Goal: Task Accomplishment & Management: Manage account settings

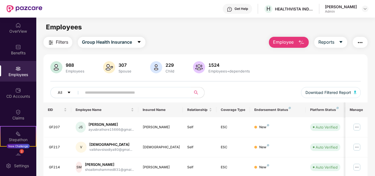
click at [297, 39] on button "Employee" at bounding box center [289, 42] width 40 height 11
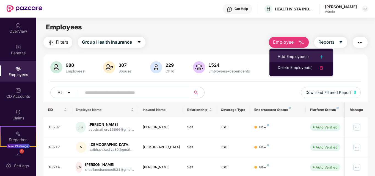
click at [282, 59] on div "Add Employee(s)" at bounding box center [293, 57] width 31 height 7
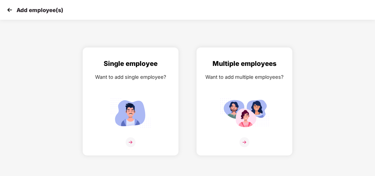
click at [9, 11] on img at bounding box center [9, 10] width 8 height 8
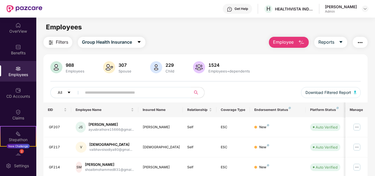
click at [280, 42] on span "Employee" at bounding box center [283, 42] width 21 height 7
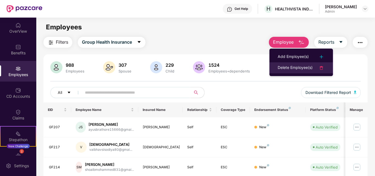
click at [287, 70] on div "Delete Employee(s)" at bounding box center [295, 68] width 35 height 7
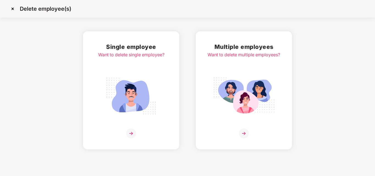
click at [246, 132] on img at bounding box center [244, 134] width 10 height 10
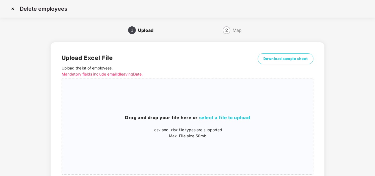
click at [13, 9] on img at bounding box center [12, 8] width 9 height 9
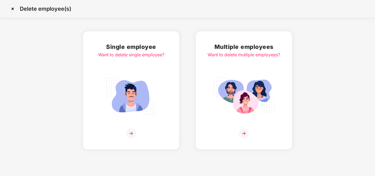
click at [13, 9] on img at bounding box center [12, 8] width 9 height 9
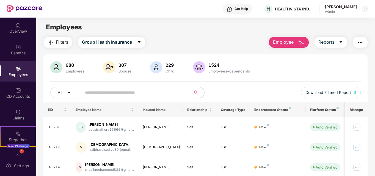
click at [279, 43] on span "Employee" at bounding box center [283, 42] width 21 height 7
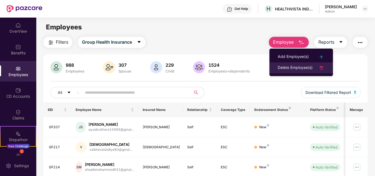
click at [288, 68] on div "Delete Employee(s)" at bounding box center [295, 68] width 35 height 7
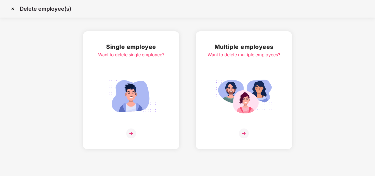
click at [245, 134] on img at bounding box center [244, 134] width 10 height 10
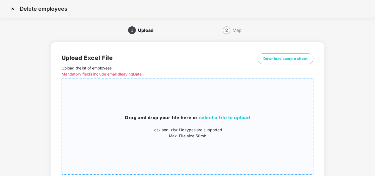
click at [231, 116] on span "select a file to upload" at bounding box center [224, 117] width 51 height 5
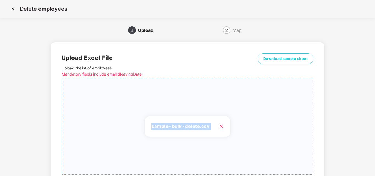
drag, startPoint x: 374, startPoint y: 48, endPoint x: 375, endPoint y: 158, distance: 110.2
click at [375, 158] on html "Delete employees 1 Upload 2 Map Upload Excel File Upload the list of employees …" at bounding box center [187, 88] width 375 height 176
drag, startPoint x: 375, startPoint y: 161, endPoint x: 370, endPoint y: 168, distance: 8.0
click at [370, 168] on div "Delete employees 1 Upload 2 Map Upload Excel File Upload the list of employees …" at bounding box center [187, 110] width 375 height 220
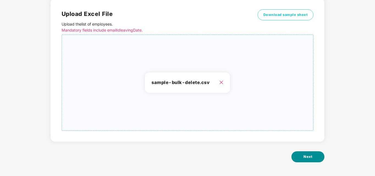
click at [306, 161] on button "Next" at bounding box center [307, 156] width 33 height 11
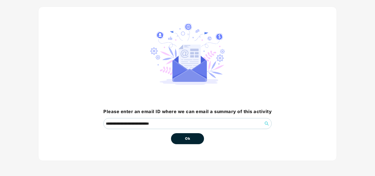
scroll to position [0, 0]
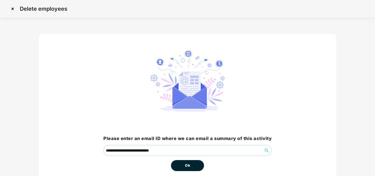
click at [184, 167] on button "Ok" at bounding box center [187, 165] width 33 height 11
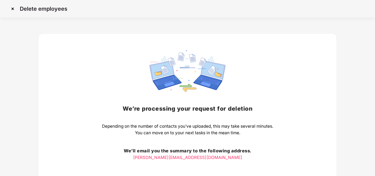
click at [12, 9] on img at bounding box center [12, 8] width 9 height 9
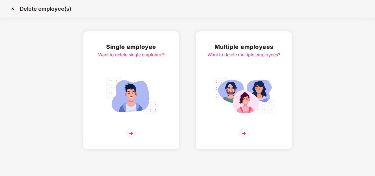
click at [12, 9] on img at bounding box center [12, 8] width 9 height 9
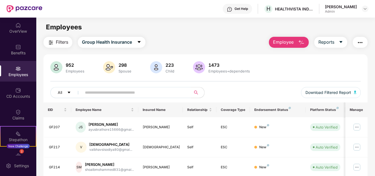
click at [286, 42] on span "Employee" at bounding box center [283, 42] width 21 height 7
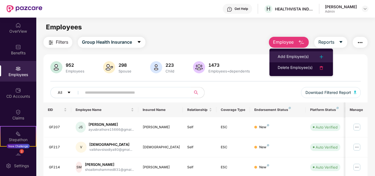
click at [281, 57] on div "Add Employee(s)" at bounding box center [293, 57] width 31 height 7
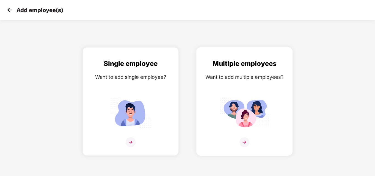
click at [246, 142] on img at bounding box center [244, 142] width 10 height 10
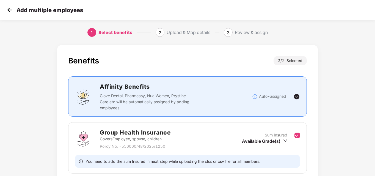
scroll to position [84, 0]
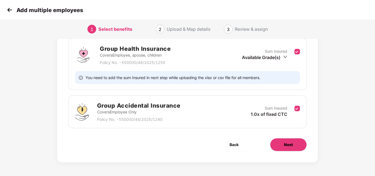
click at [285, 142] on span "Next" at bounding box center [288, 145] width 9 height 6
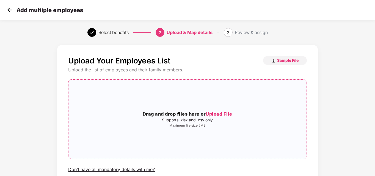
click at [219, 115] on span "Upload File" at bounding box center [219, 113] width 27 height 5
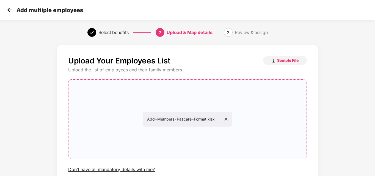
scroll to position [45, 0]
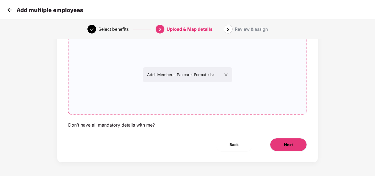
click at [287, 148] on span "Next" at bounding box center [288, 145] width 9 height 6
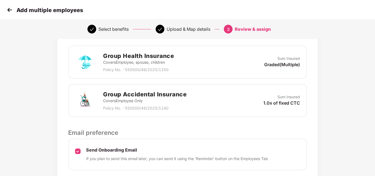
scroll to position [168, 0]
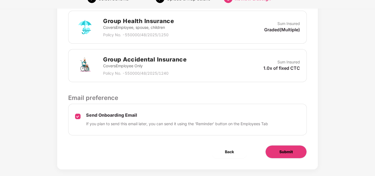
click at [286, 151] on span "Submit" at bounding box center [285, 152] width 13 height 6
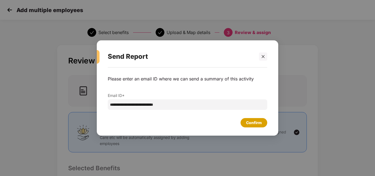
click at [256, 122] on div "Confirm" at bounding box center [254, 123] width 16 height 6
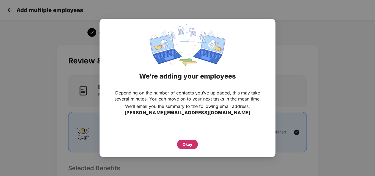
click at [186, 146] on div "Okay" at bounding box center [187, 145] width 10 height 6
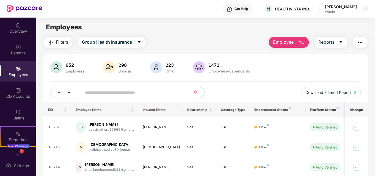
click at [299, 41] on img "button" at bounding box center [301, 42] width 7 height 7
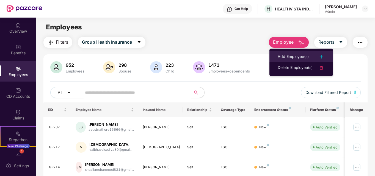
click at [289, 57] on div "Add Employee(s)" at bounding box center [293, 57] width 31 height 7
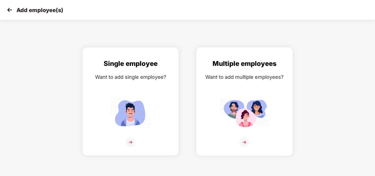
click at [243, 145] on img at bounding box center [244, 142] width 10 height 10
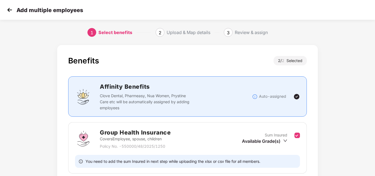
scroll to position [84, 0]
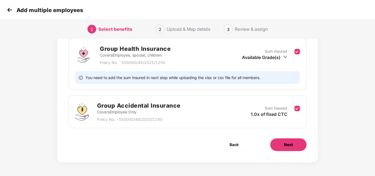
click at [289, 142] on span "Next" at bounding box center [288, 145] width 9 height 6
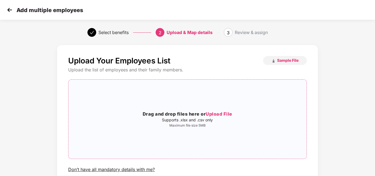
click at [218, 114] on span "Upload File" at bounding box center [219, 113] width 27 height 5
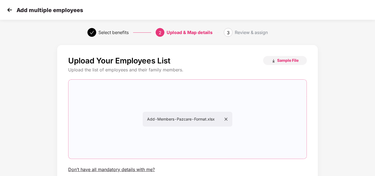
scroll to position [45, 0]
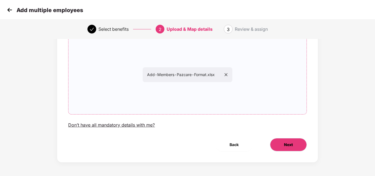
click at [283, 145] on button "Next" at bounding box center [288, 144] width 37 height 13
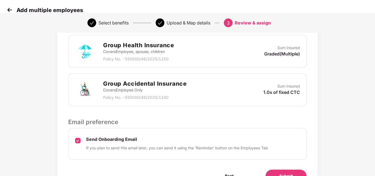
scroll to position [175, 0]
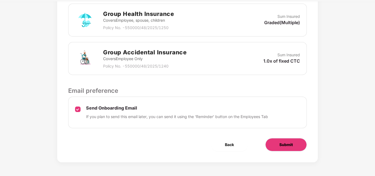
click at [281, 146] on span "Submit" at bounding box center [285, 145] width 13 height 6
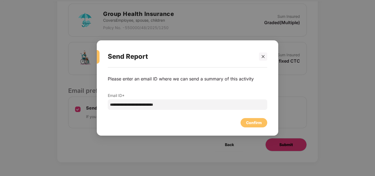
scroll to position [0, 0]
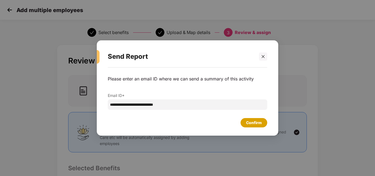
click at [243, 124] on div "Confirm" at bounding box center [253, 122] width 27 height 9
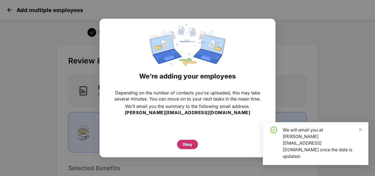
click at [186, 143] on div "Okay" at bounding box center [187, 145] width 10 height 6
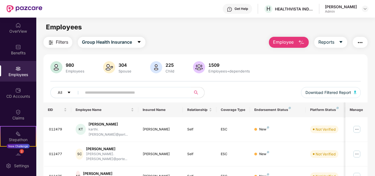
click at [165, 94] on input "text" at bounding box center [134, 92] width 99 height 8
click at [95, 91] on input "text" at bounding box center [134, 92] width 99 height 8
paste input "******"
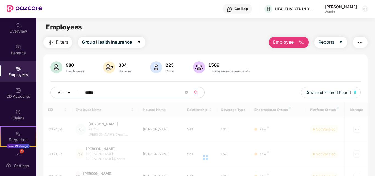
type input "******"
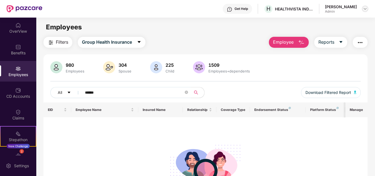
click at [366, 7] on img at bounding box center [365, 9] width 4 height 4
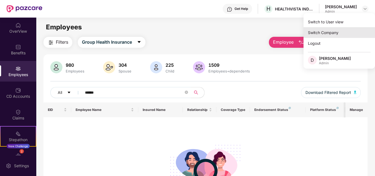
click at [328, 36] on div "Switch Company" at bounding box center [338, 32] width 71 height 11
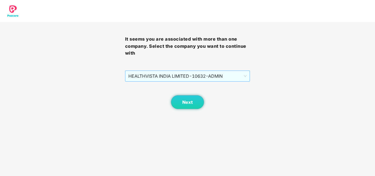
click at [192, 79] on span "HEALTHVISTA INDIA LIMITED - 10632 - ADMIN" at bounding box center [187, 76] width 118 height 10
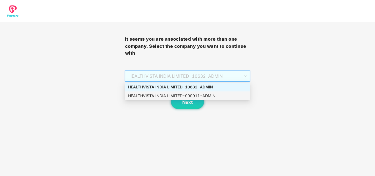
click at [160, 96] on div "HEALTHVISTA INDIA LIMITED - 000011 - ADMIN" at bounding box center [187, 96] width 118 height 6
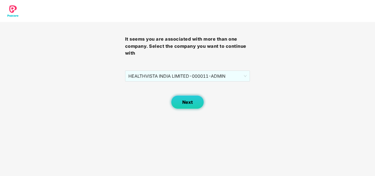
click at [189, 103] on span "Next" at bounding box center [187, 102] width 10 height 5
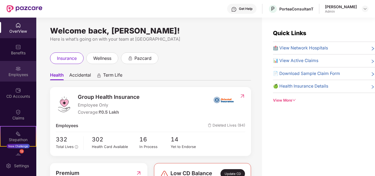
click at [23, 73] on div "Employees" at bounding box center [18, 74] width 36 height 5
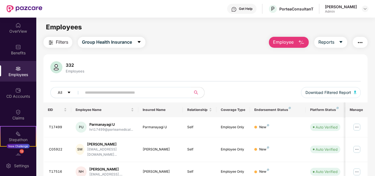
click at [129, 92] on input "text" at bounding box center [134, 92] width 99 height 8
paste input "******"
type input "******"
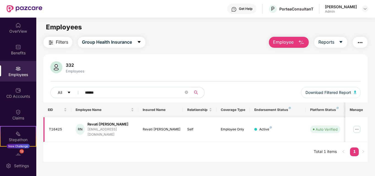
click at [359, 128] on img at bounding box center [356, 129] width 9 height 9
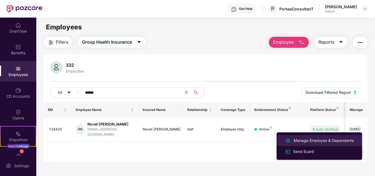
click at [322, 140] on div "Manage Employee & Dependents" at bounding box center [323, 141] width 62 height 6
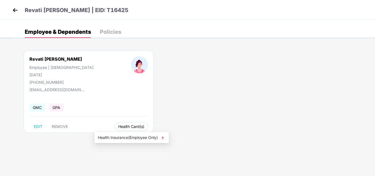
click at [118, 125] on span "Health Card(s)" at bounding box center [131, 126] width 26 height 3
click at [123, 138] on span "Health Insurance(Employee Only)" at bounding box center [132, 138] width 68 height 6
click at [12, 7] on img at bounding box center [15, 10] width 8 height 8
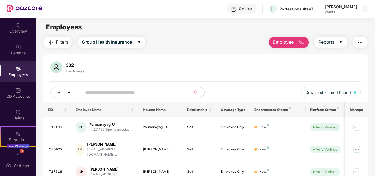
click at [23, 74] on div "Employees" at bounding box center [18, 74] width 36 height 5
click at [99, 93] on input "text" at bounding box center [134, 92] width 99 height 8
paste input "******"
type input "******"
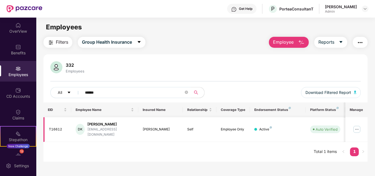
click at [356, 128] on img at bounding box center [356, 129] width 9 height 9
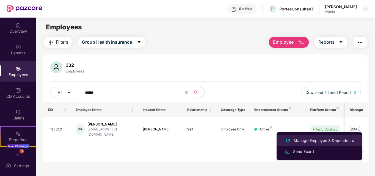
click at [309, 140] on div "Manage Employee & Dependents" at bounding box center [323, 141] width 62 height 6
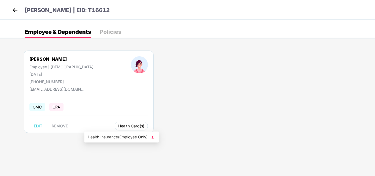
click at [118, 125] on span "Health Card(s)" at bounding box center [131, 126] width 26 height 3
click at [110, 134] on span "Health Insurance(Employee Only)" at bounding box center [122, 137] width 68 height 6
click at [16, 12] on img at bounding box center [15, 10] width 8 height 8
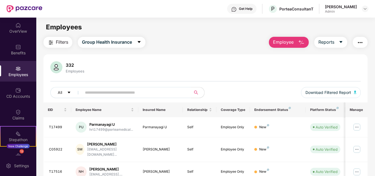
click at [114, 92] on input "text" at bounding box center [134, 92] width 99 height 8
paste input "******"
type input "******"
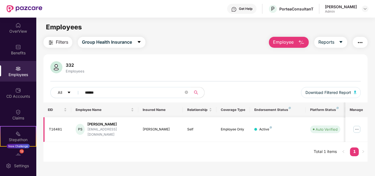
click at [358, 126] on img at bounding box center [356, 129] width 9 height 9
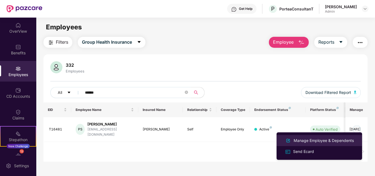
click at [304, 140] on div "Manage Employee & Dependents" at bounding box center [323, 141] width 62 height 6
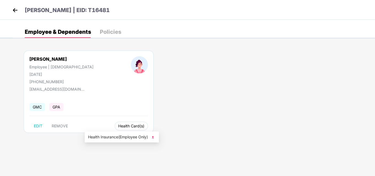
click at [115, 129] on button "Health Card(s)" at bounding box center [131, 126] width 33 height 9
click at [113, 139] on span "Health Insurance(Employee Only)" at bounding box center [122, 137] width 68 height 6
click at [14, 11] on img at bounding box center [15, 10] width 8 height 8
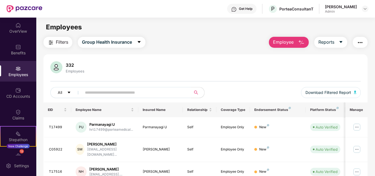
click at [143, 91] on input "text" at bounding box center [134, 92] width 99 height 8
paste input "******"
type input "******"
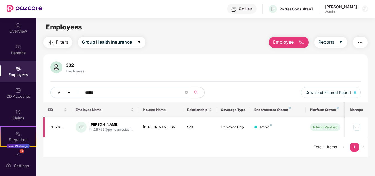
click at [356, 125] on img at bounding box center [356, 127] width 9 height 9
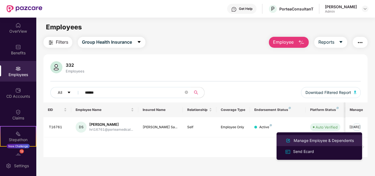
click at [304, 142] on div "Manage Employee & Dependents" at bounding box center [323, 141] width 62 height 6
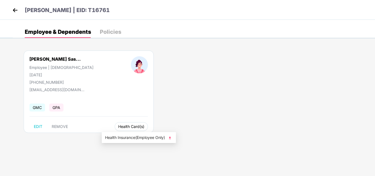
click at [122, 130] on button "Health Card(s)" at bounding box center [131, 126] width 33 height 9
click at [133, 139] on span "Health Insurance(Employee Only)" at bounding box center [139, 138] width 68 height 6
click at [13, 8] on img at bounding box center [15, 10] width 8 height 8
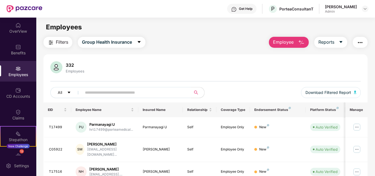
click at [162, 96] on input "text" at bounding box center [134, 92] width 99 height 8
paste input "******"
type input "******"
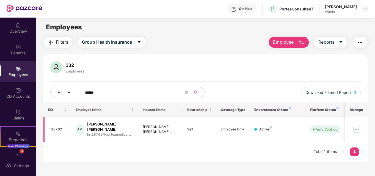
click at [354, 128] on img at bounding box center [356, 129] width 9 height 9
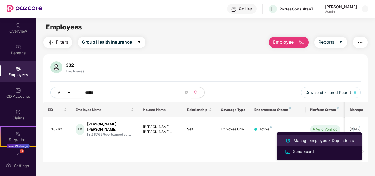
click at [313, 143] on div "Manage Employee & Dependents" at bounding box center [323, 141] width 62 height 6
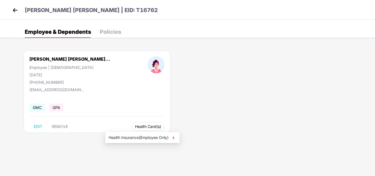
click at [135, 126] on span "Health Card(s)" at bounding box center [148, 126] width 26 height 3
click at [140, 141] on span "Health Insurance(Employee Only)" at bounding box center [143, 138] width 68 height 6
click at [15, 9] on img at bounding box center [15, 10] width 8 height 8
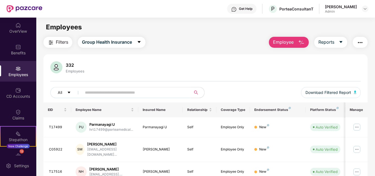
click at [93, 96] on input "text" at bounding box center [134, 92] width 99 height 8
paste input "******"
type input "******"
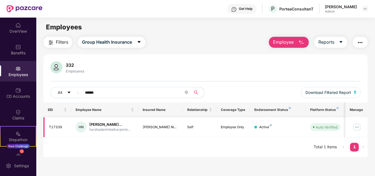
click at [359, 130] on img at bounding box center [356, 127] width 9 height 9
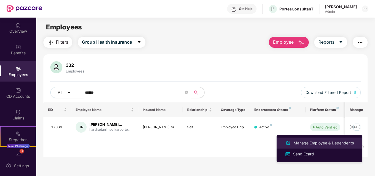
click at [314, 141] on div "Manage Employee & Dependents" at bounding box center [323, 143] width 62 height 6
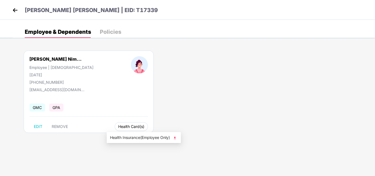
click at [118, 127] on span "Health Card(s)" at bounding box center [131, 126] width 26 height 3
click at [137, 139] on span "Health Insurance(Employee Only)" at bounding box center [144, 138] width 68 height 6
click at [15, 11] on img at bounding box center [15, 10] width 8 height 8
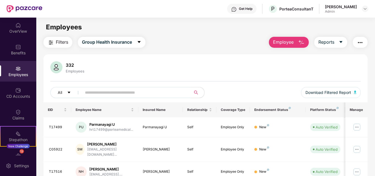
click at [104, 91] on input "text" at bounding box center [134, 92] width 99 height 8
paste input "******"
type input "******"
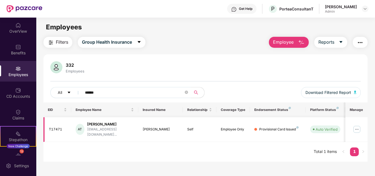
click at [359, 127] on img at bounding box center [356, 129] width 9 height 9
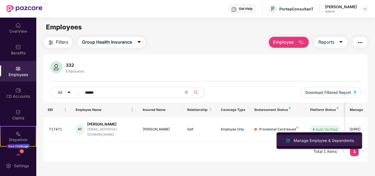
click at [311, 140] on div "Manage Employee & Dependents" at bounding box center [323, 141] width 62 height 6
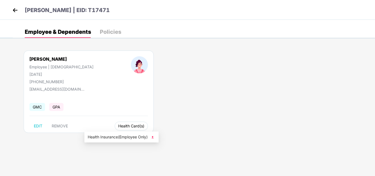
click at [115, 129] on button "Health Card(s)" at bounding box center [131, 126] width 33 height 9
click at [107, 136] on span "Health Insurance(Employee Only)" at bounding box center [122, 137] width 68 height 6
click at [16, 10] on img at bounding box center [15, 10] width 8 height 8
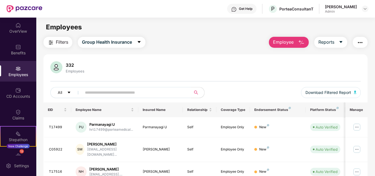
click at [85, 92] on input "text" at bounding box center [134, 92] width 99 height 8
paste input "******"
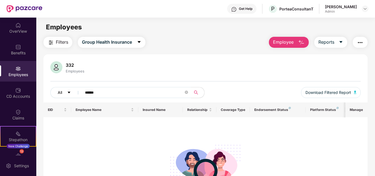
drag, startPoint x: 106, startPoint y: 91, endPoint x: 69, endPoint y: 94, distance: 36.4
click at [69, 94] on div "All ******" at bounding box center [127, 92] width 155 height 11
paste input "text"
type input "******"
click at [366, 8] on img at bounding box center [365, 9] width 4 height 4
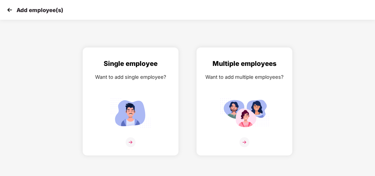
click at [10, 10] on img at bounding box center [9, 10] width 8 height 8
click at [248, 140] on img at bounding box center [244, 142] width 10 height 10
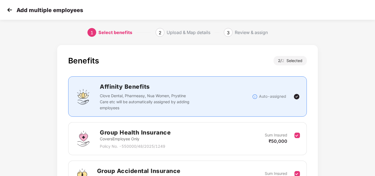
click at [10, 13] on img at bounding box center [9, 10] width 8 height 8
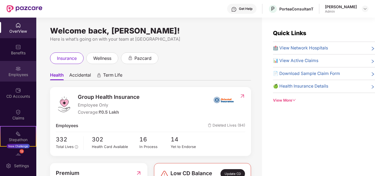
click at [21, 76] on div "Employees" at bounding box center [18, 74] width 36 height 5
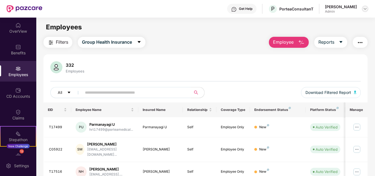
click at [364, 10] on img at bounding box center [365, 9] width 4 height 4
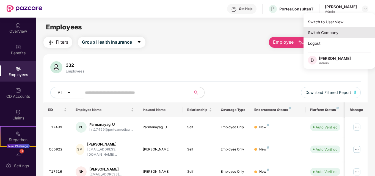
click at [328, 36] on div "Switch Company" at bounding box center [338, 32] width 71 height 11
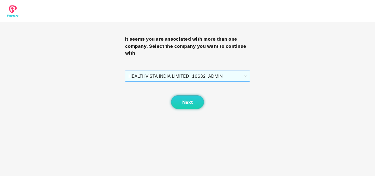
click at [225, 76] on span "HEALTHVISTA INDIA LIMITED - 10632 - ADMIN" at bounding box center [187, 76] width 118 height 10
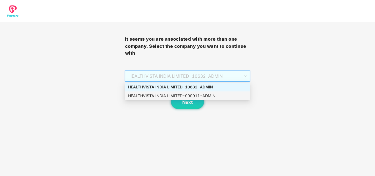
click at [188, 95] on div "HEALTHVISTA INDIA LIMITED - 000011 - ADMIN" at bounding box center [187, 96] width 118 height 6
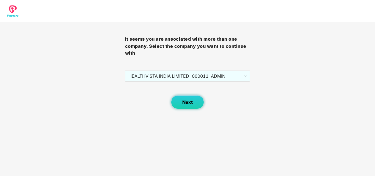
click at [188, 103] on span "Next" at bounding box center [187, 102] width 10 height 5
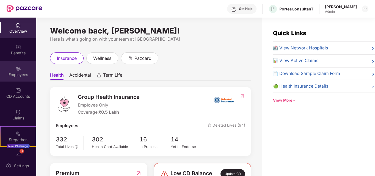
click at [23, 74] on div "Employees" at bounding box center [18, 74] width 36 height 5
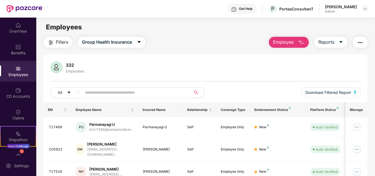
click at [98, 93] on input "text" at bounding box center [134, 92] width 99 height 8
paste input "******"
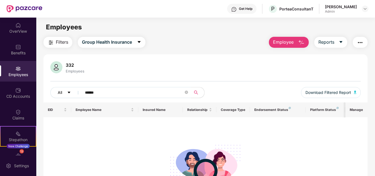
drag, startPoint x: 112, startPoint y: 95, endPoint x: 64, endPoint y: 95, distance: 47.8
click at [64, 95] on div "All ******" at bounding box center [127, 92] width 155 height 11
paste input "text"
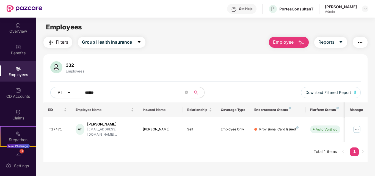
drag, startPoint x: 106, startPoint y: 90, endPoint x: 72, endPoint y: 91, distance: 34.4
click at [72, 91] on div "All ******" at bounding box center [127, 92] width 155 height 11
paste input "text"
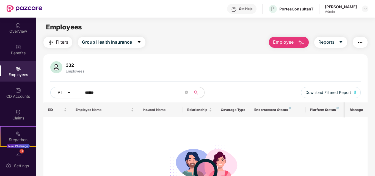
drag, startPoint x: 109, startPoint y: 93, endPoint x: 75, endPoint y: 95, distance: 33.6
click at [75, 95] on div "All ******" at bounding box center [127, 92] width 155 height 11
paste input "text"
drag, startPoint x: 109, startPoint y: 92, endPoint x: 75, endPoint y: 94, distance: 34.1
click at [75, 94] on div "All ******" at bounding box center [127, 92] width 155 height 11
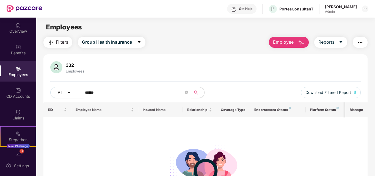
paste input "text"
drag, startPoint x: 108, startPoint y: 89, endPoint x: 57, endPoint y: 96, distance: 51.6
click at [57, 96] on div "All ******" at bounding box center [127, 92] width 155 height 11
paste input "text"
drag, startPoint x: 106, startPoint y: 90, endPoint x: 65, endPoint y: 92, distance: 40.7
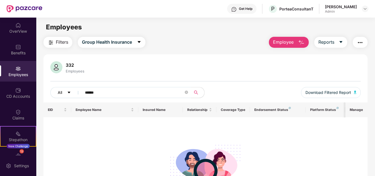
click at [65, 92] on div "All ******" at bounding box center [127, 92] width 155 height 11
paste input "text"
drag, startPoint x: 102, startPoint y: 94, endPoint x: 65, endPoint y: 92, distance: 37.7
click at [65, 92] on div "All ******" at bounding box center [127, 92] width 155 height 11
paste input "text"
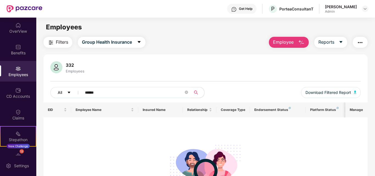
drag, startPoint x: 105, startPoint y: 93, endPoint x: 68, endPoint y: 95, distance: 36.6
click at [68, 95] on div "All ******" at bounding box center [127, 92] width 155 height 11
paste input "text"
drag, startPoint x: 107, startPoint y: 96, endPoint x: 71, endPoint y: 92, distance: 36.2
click at [71, 92] on div "All ******" at bounding box center [127, 92] width 155 height 11
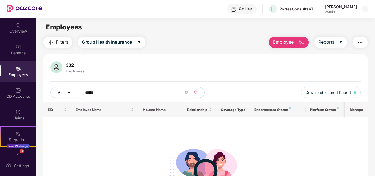
paste input "text"
drag, startPoint x: 112, startPoint y: 90, endPoint x: 61, endPoint y: 95, distance: 52.0
click at [61, 95] on div "All ******" at bounding box center [127, 92] width 155 height 11
paste input "text"
drag, startPoint x: 106, startPoint y: 96, endPoint x: 64, endPoint y: 89, distance: 42.4
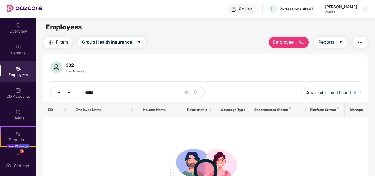
click at [64, 89] on div "All ******" at bounding box center [127, 92] width 155 height 11
paste input "text"
type input "******"
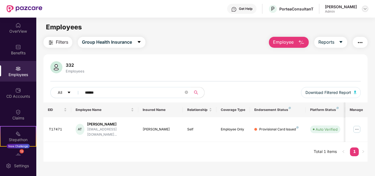
click at [364, 11] on img at bounding box center [365, 9] width 4 height 4
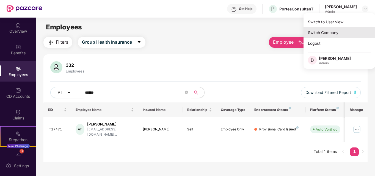
click at [330, 31] on div "Switch Company" at bounding box center [338, 32] width 71 height 11
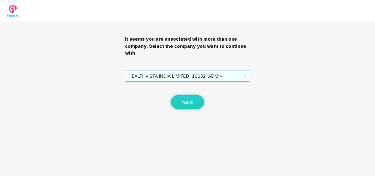
click at [200, 77] on span "HEALTHVISTA INDIA LIMITED - 10632 - ADMIN" at bounding box center [187, 76] width 118 height 10
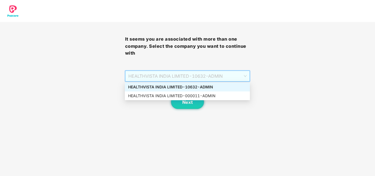
click at [182, 87] on div "HEALTHVISTA INDIA LIMITED - 10632 - ADMIN" at bounding box center [187, 87] width 118 height 6
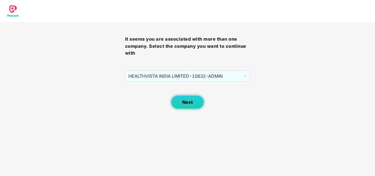
click at [186, 101] on span "Next" at bounding box center [187, 102] width 10 height 5
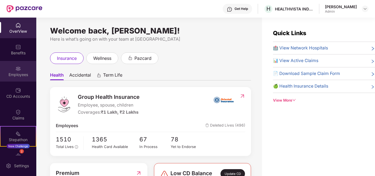
click at [15, 74] on div "Employees" at bounding box center [18, 74] width 36 height 5
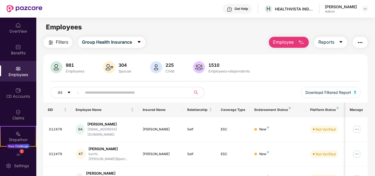
click at [290, 41] on span "Employee" at bounding box center [283, 42] width 21 height 7
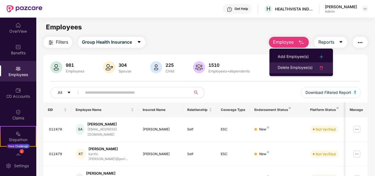
click at [292, 68] on div "Delete Employee(s)" at bounding box center [295, 68] width 35 height 7
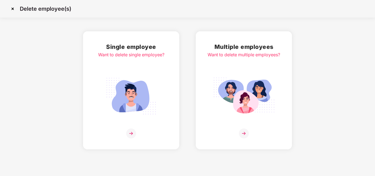
click at [241, 134] on img at bounding box center [244, 134] width 10 height 10
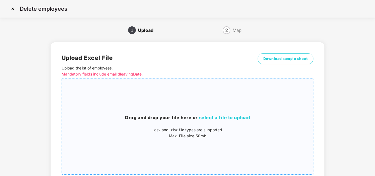
click at [237, 120] on span "select a file to upload" at bounding box center [224, 117] width 51 height 5
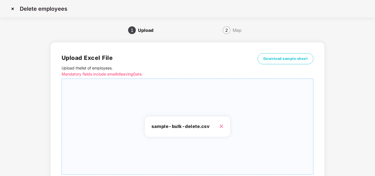
scroll to position [44, 0]
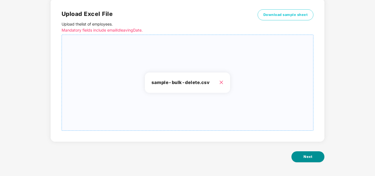
click at [308, 154] on span "Next" at bounding box center [307, 156] width 9 height 5
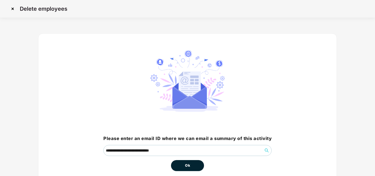
click at [189, 167] on span "Ok" at bounding box center [187, 165] width 5 height 5
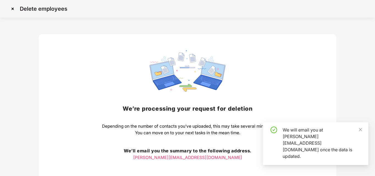
click at [13, 9] on img at bounding box center [12, 8] width 9 height 9
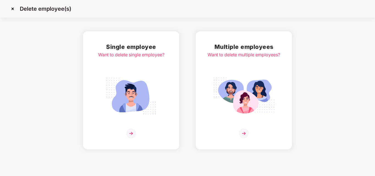
click at [13, 8] on img at bounding box center [12, 8] width 9 height 9
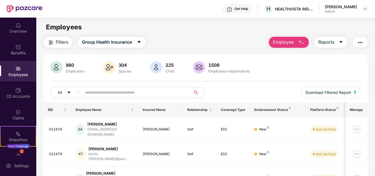
click at [287, 44] on span "Employee" at bounding box center [283, 42] width 21 height 7
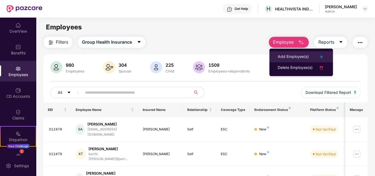
click at [285, 56] on div "Add Employee(s)" at bounding box center [293, 57] width 31 height 7
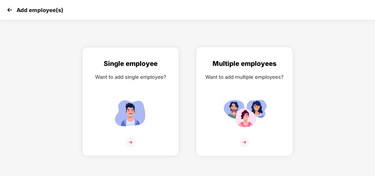
click at [245, 143] on img at bounding box center [244, 142] width 10 height 10
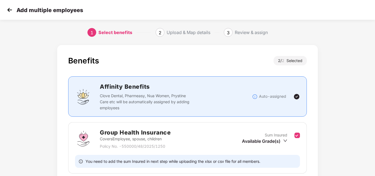
scroll to position [84, 0]
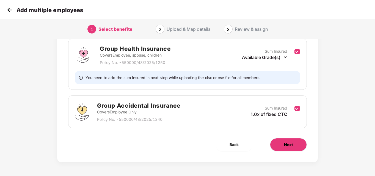
click at [286, 146] on span "Next" at bounding box center [288, 145] width 9 height 6
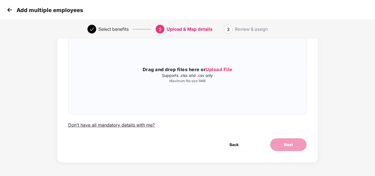
scroll to position [0, 0]
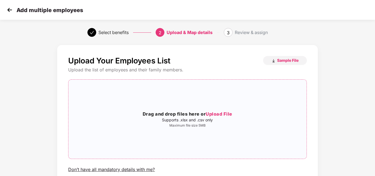
click at [223, 114] on span "Upload File" at bounding box center [219, 113] width 27 height 5
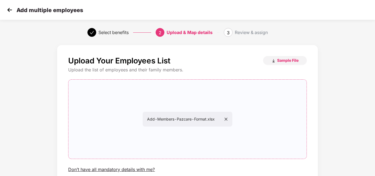
scroll to position [45, 0]
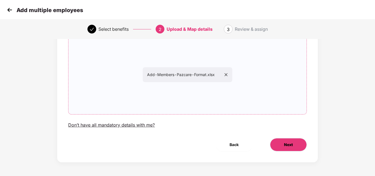
click at [292, 143] on span "Next" at bounding box center [288, 145] width 9 height 6
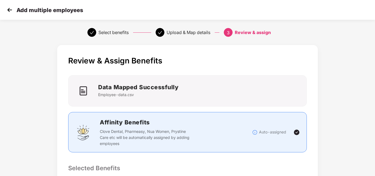
scroll to position [175, 0]
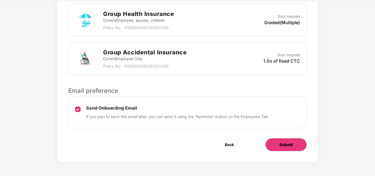
click at [280, 147] on span "Submit" at bounding box center [285, 145] width 13 height 6
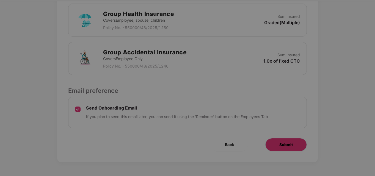
scroll to position [0, 0]
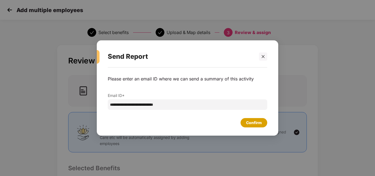
click at [257, 127] on div "Confirm" at bounding box center [253, 122] width 27 height 9
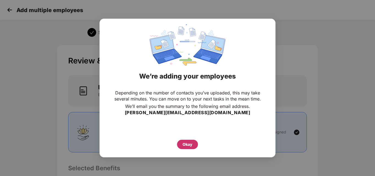
click at [186, 146] on div "Okay" at bounding box center [187, 145] width 10 height 6
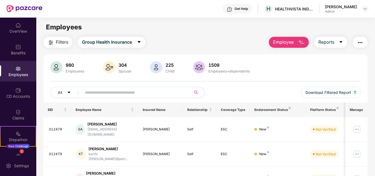
click at [90, 91] on input "text" at bounding box center [134, 92] width 99 height 8
paste input "*****"
type input "*****"
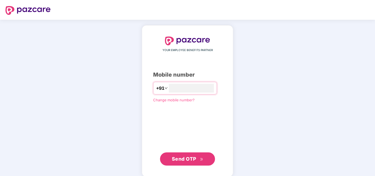
type input "**********"
click at [188, 160] on span "Send OTP" at bounding box center [184, 159] width 24 height 6
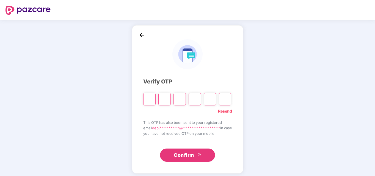
type input "*"
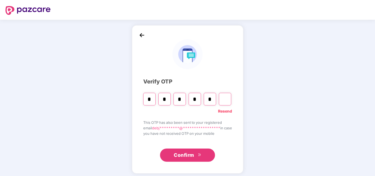
type input "*"
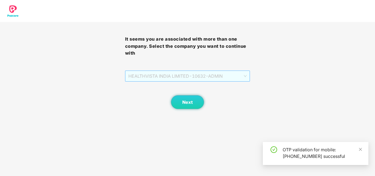
click at [212, 77] on span "HEALTHVISTA INDIA LIMITED - 10632 - ADMIN" at bounding box center [187, 76] width 118 height 10
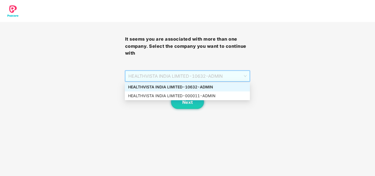
click at [194, 85] on div "HEALTHVISTA INDIA LIMITED - 10632 - ADMIN" at bounding box center [187, 87] width 118 height 6
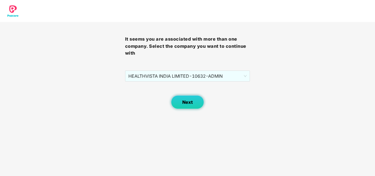
click at [190, 102] on span "Next" at bounding box center [187, 102] width 10 height 5
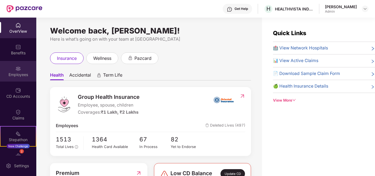
click at [15, 71] on img at bounding box center [17, 68] width 5 height 5
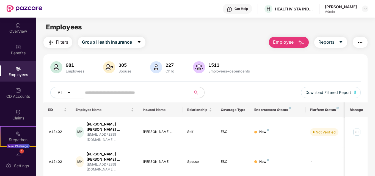
click at [109, 93] on input "text" at bounding box center [134, 92] width 99 height 8
paste input "*****"
type input "******"
drag, startPoint x: 374, startPoint y: 123, endPoint x: 374, endPoint y: 149, distance: 26.7
click at [374, 149] on div "OverView Benefits Employees CD Accounts Claims Stepathon New Challenge 2 Endors…" at bounding box center [187, 97] width 375 height 159
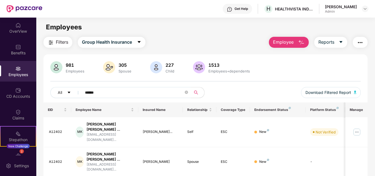
click at [369, 108] on div "Filters Group Health Insurance Employee Reports 981 Employees 305 Spouse 227 Ch…" at bounding box center [205, 147] width 338 height 220
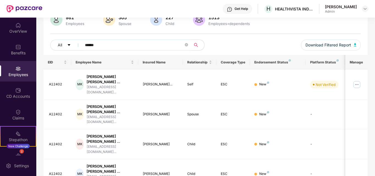
scroll to position [60, 0]
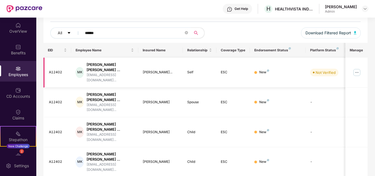
click at [359, 70] on img at bounding box center [356, 72] width 9 height 9
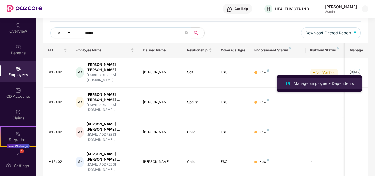
click at [315, 83] on div "Manage Employee & Dependents" at bounding box center [323, 84] width 62 height 6
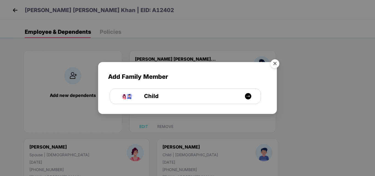
click at [277, 63] on img "Close" at bounding box center [274, 64] width 15 height 15
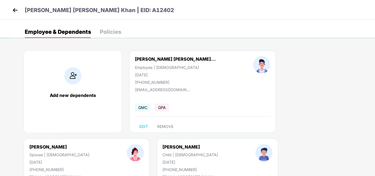
click at [15, 10] on img at bounding box center [15, 10] width 8 height 8
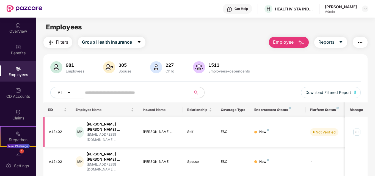
click at [358, 128] on img at bounding box center [356, 132] width 9 height 9
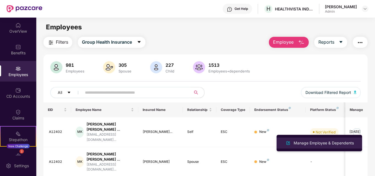
click at [304, 147] on li "Manage Employee & Dependents" at bounding box center [318, 143] width 85 height 11
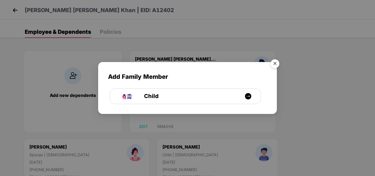
click at [275, 64] on img "Close" at bounding box center [274, 64] width 15 height 15
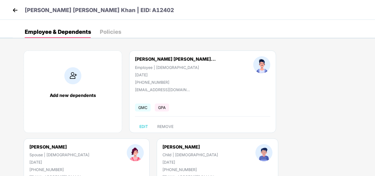
click at [15, 10] on img at bounding box center [15, 10] width 8 height 8
